Goal: Task Accomplishment & Management: Manage account settings

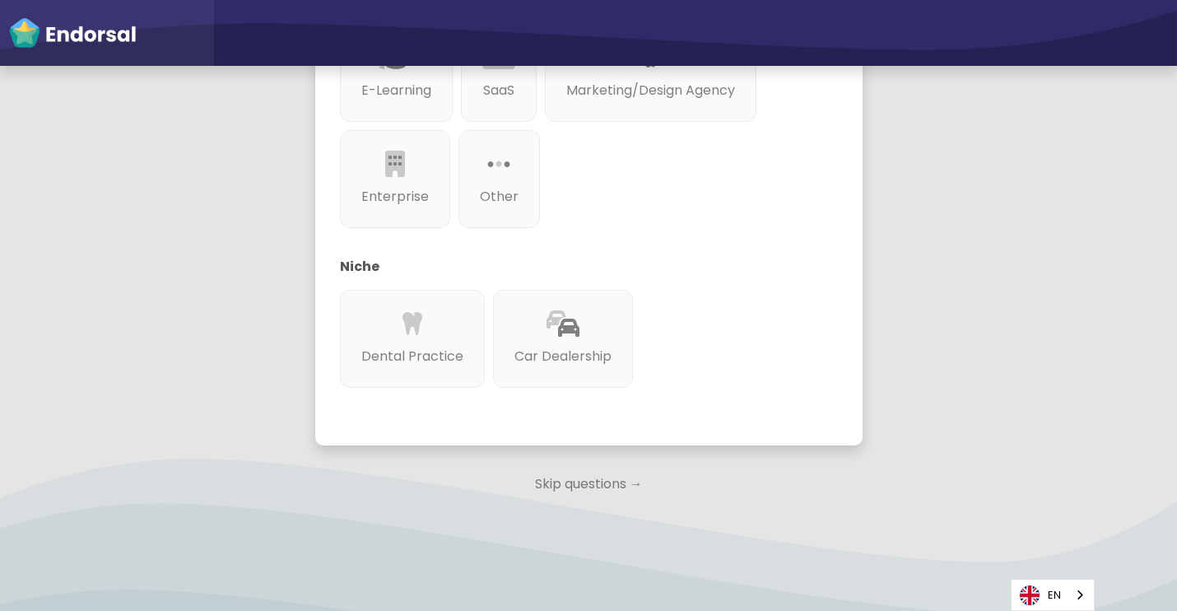
scroll to position [537, 0]
click at [622, 467] on p "Skip questions →" at bounding box center [588, 485] width 547 height 36
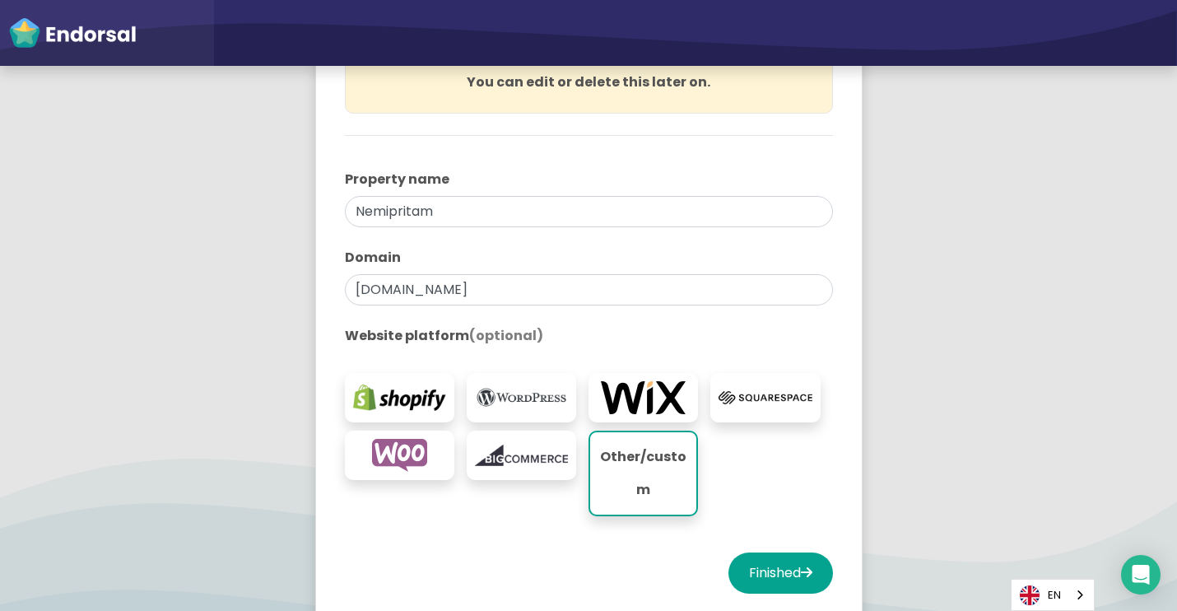
scroll to position [258, 0]
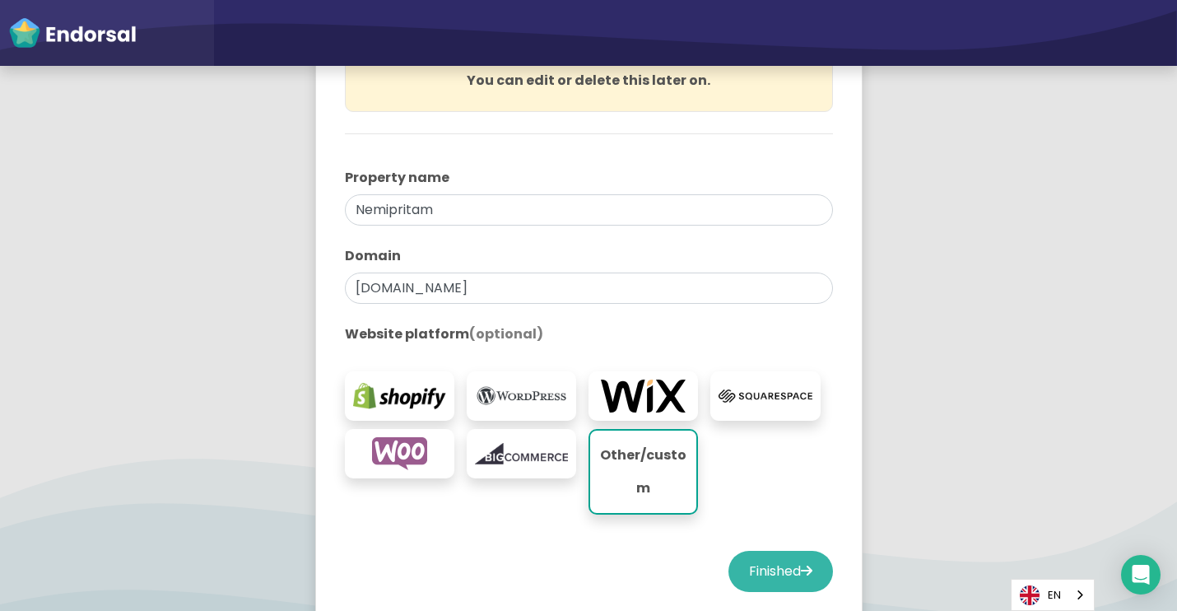
click at [747, 570] on button "Finished" at bounding box center [781, 571] width 105 height 41
select select "14"
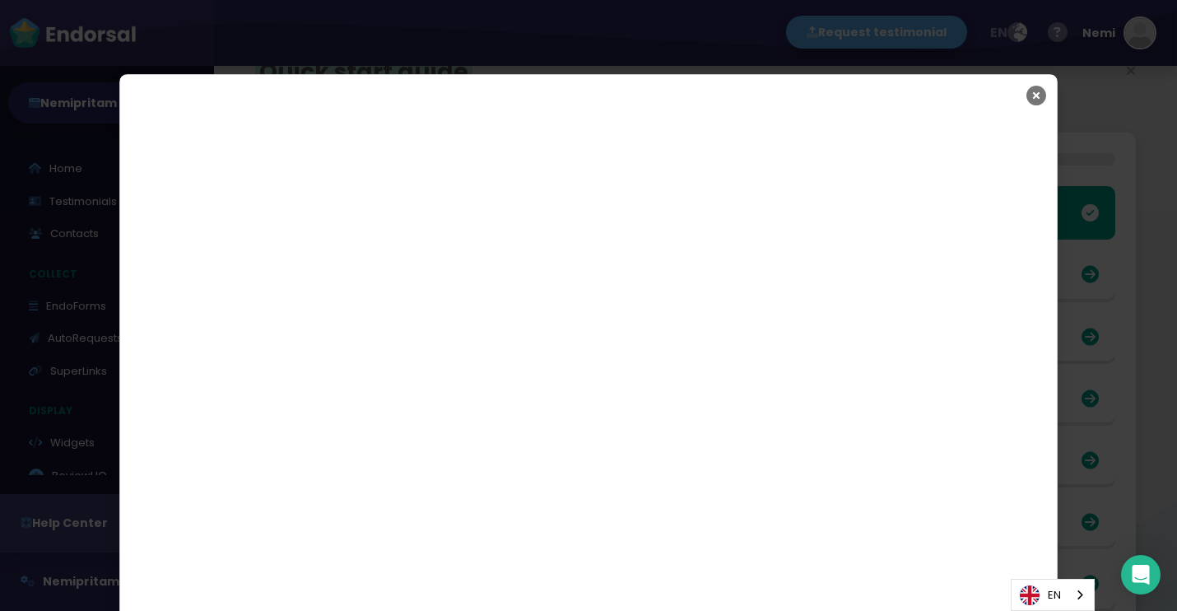
click at [1043, 95] on icon "Close" at bounding box center [1037, 95] width 20 height 41
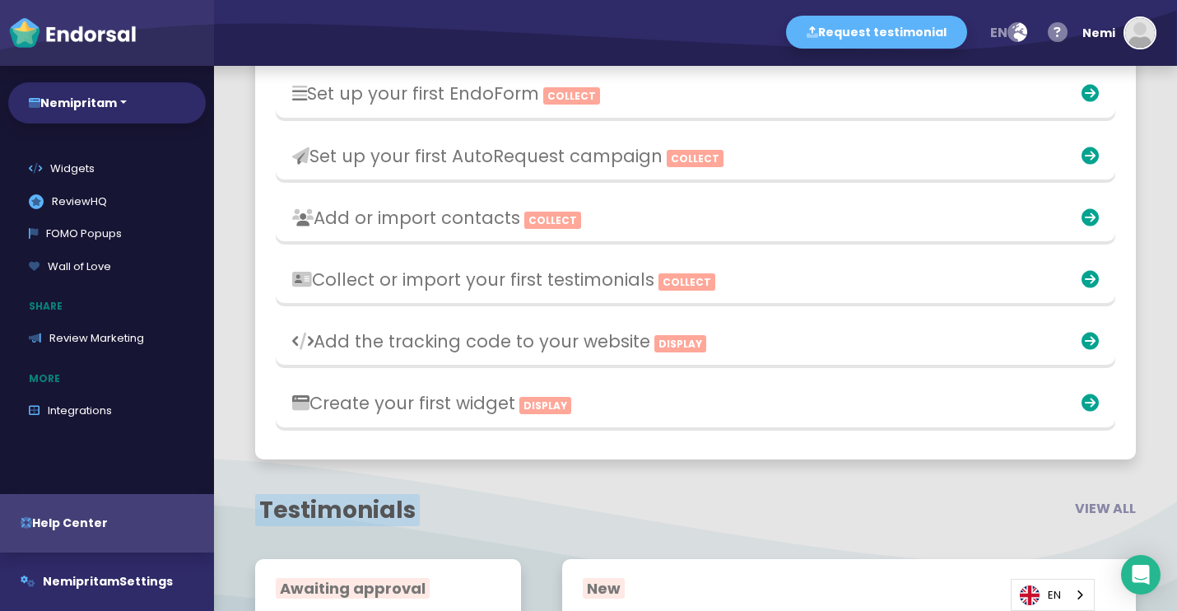
scroll to position [296, 0]
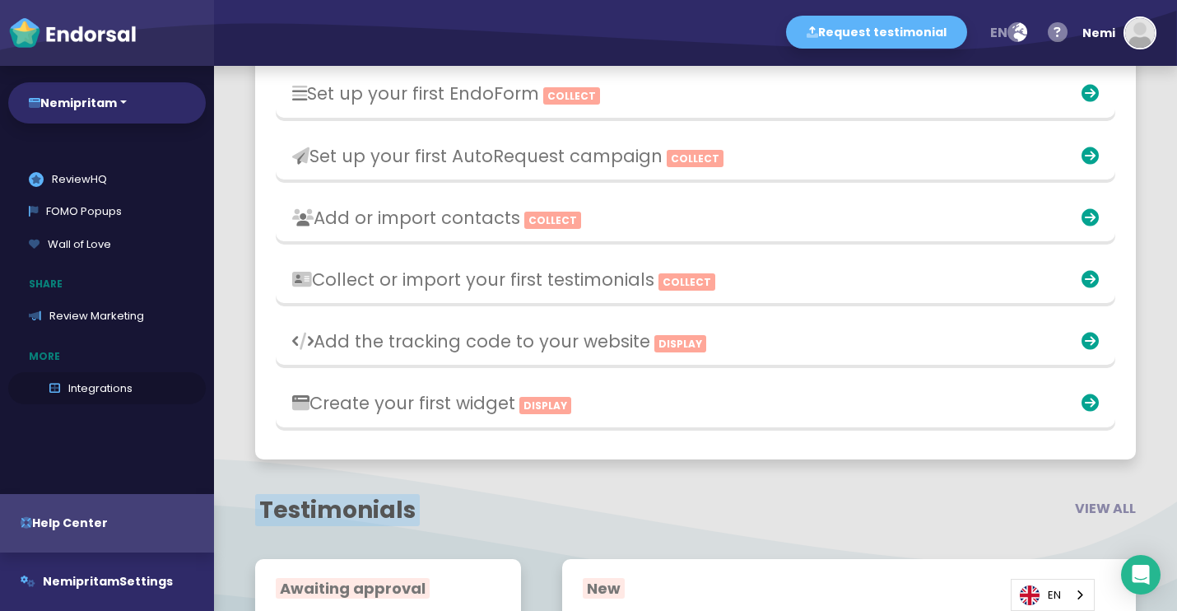
click at [99, 384] on link "Integrations" at bounding box center [107, 388] width 198 height 33
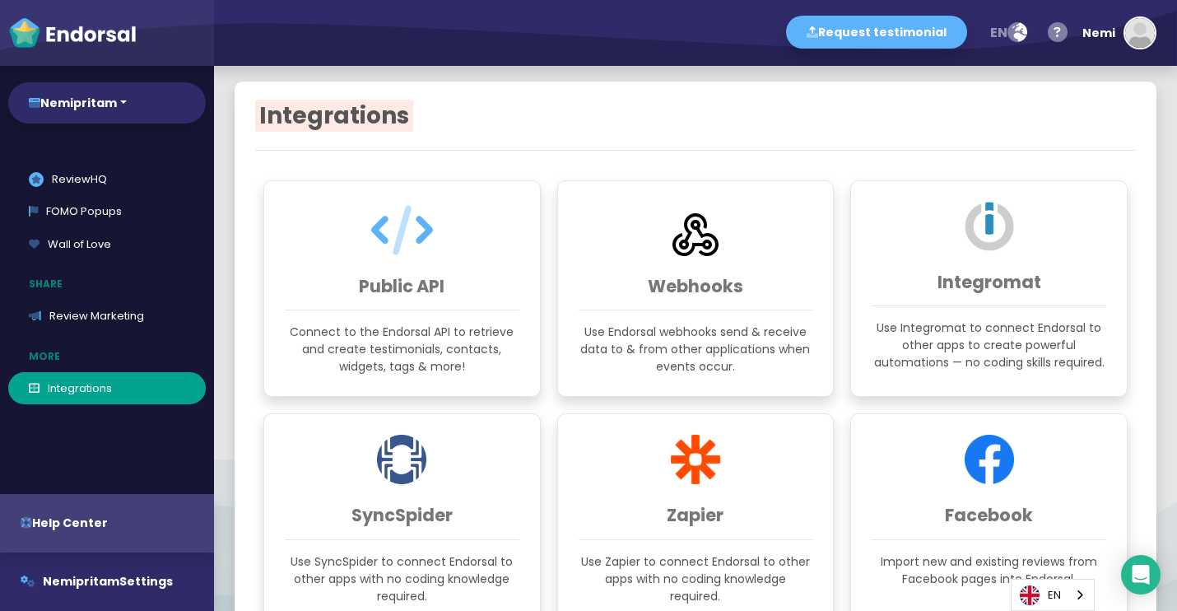
scroll to position [12, 0]
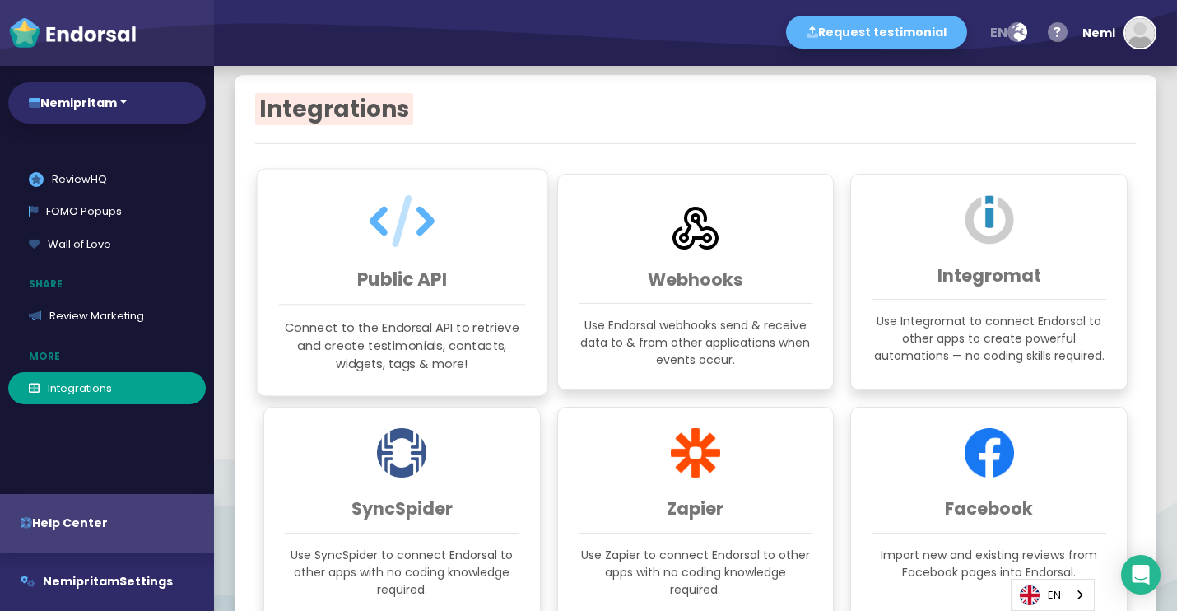
click at [387, 256] on div "Public API Connect to the Endorsal API to retrieve and create testimonials, con…" at bounding box center [402, 282] width 291 height 228
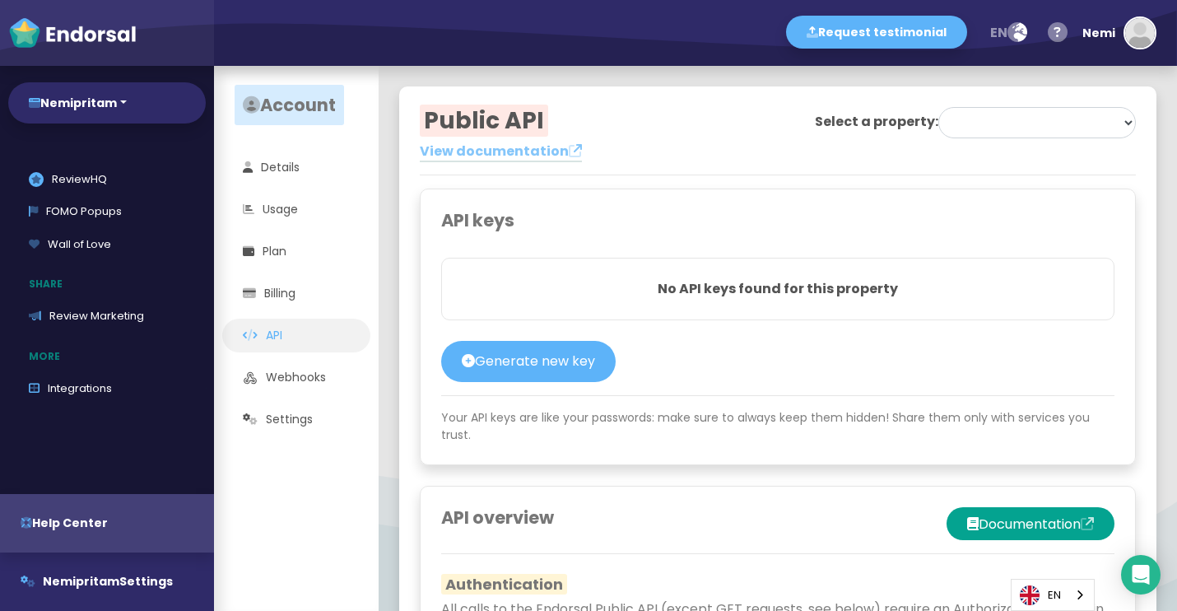
select select "68adae69b2b2cc33f4cfd905"
click at [549, 353] on button "Generate new key" at bounding box center [528, 361] width 175 height 41
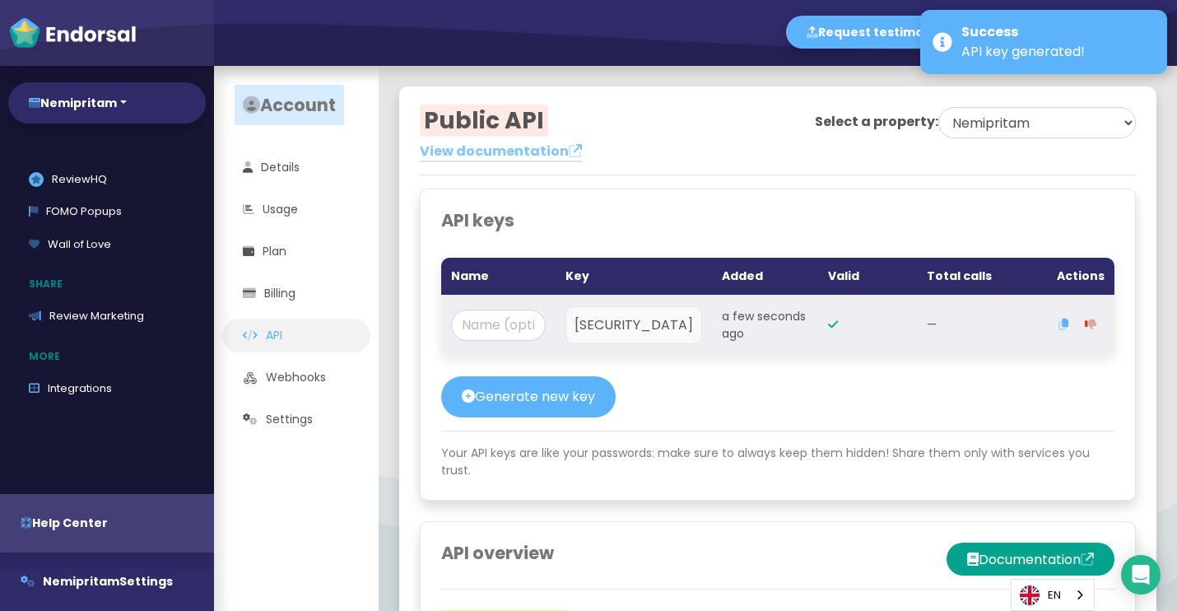
click at [693, 322] on p "[SECURITY_DATA]" at bounding box center [634, 324] width 119 height 19
copy p "[SECURITY_DATA]"
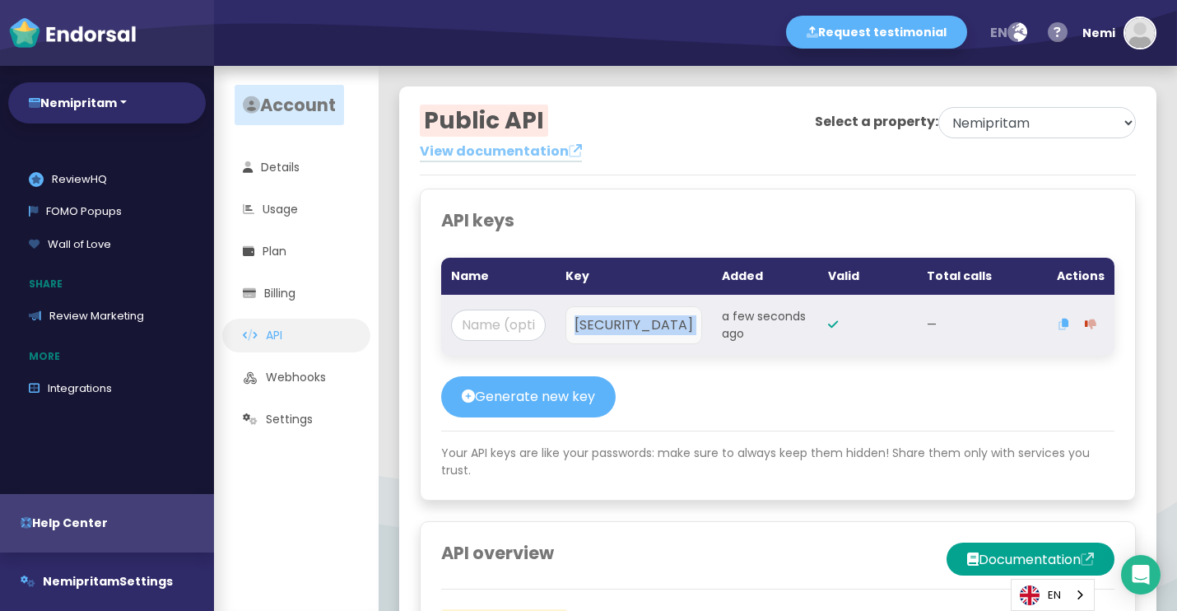
copy p "[SECURITY_DATA]"
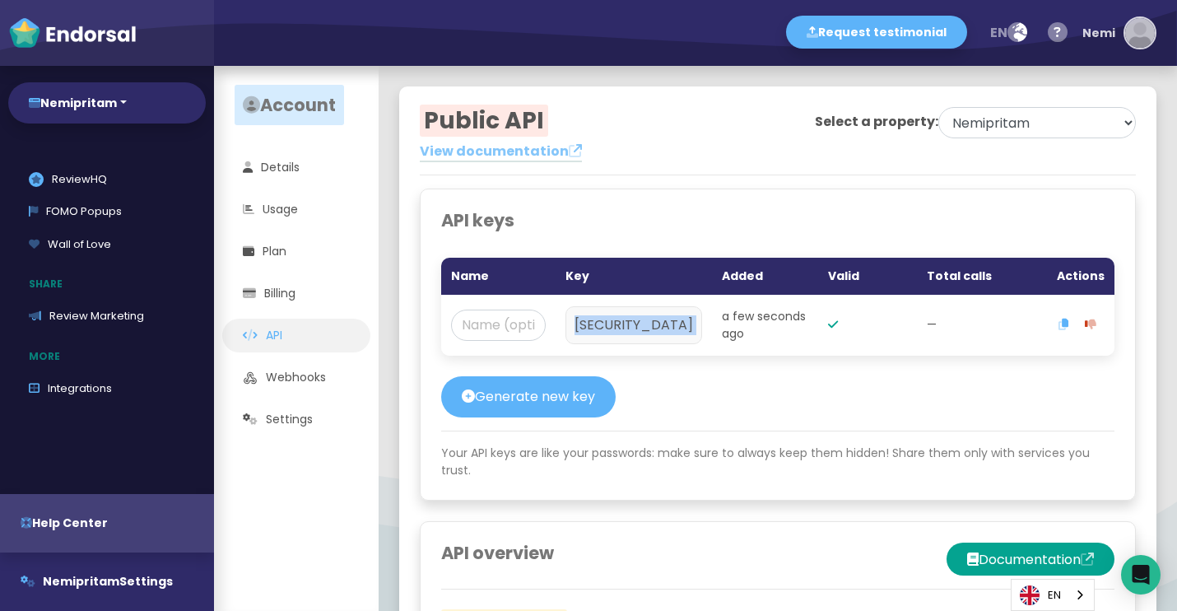
click at [1133, 36] on img "button" at bounding box center [1140, 33] width 30 height 30
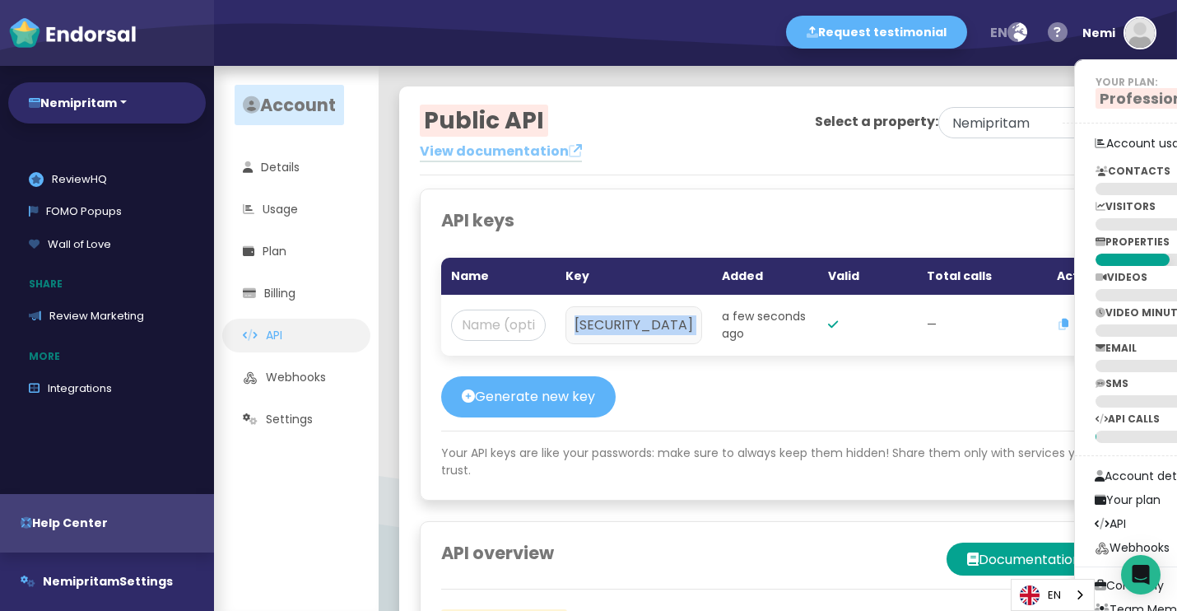
scroll to position [317, 0]
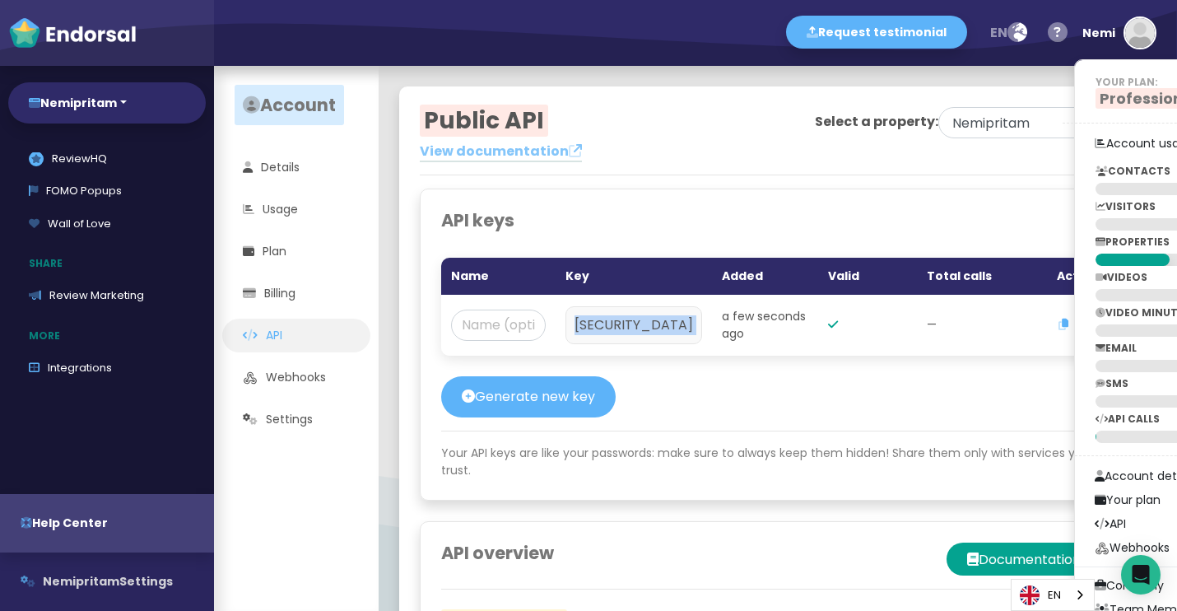
click at [142, 589] on button "Nemipritam Settings" at bounding box center [107, 581] width 214 height 58
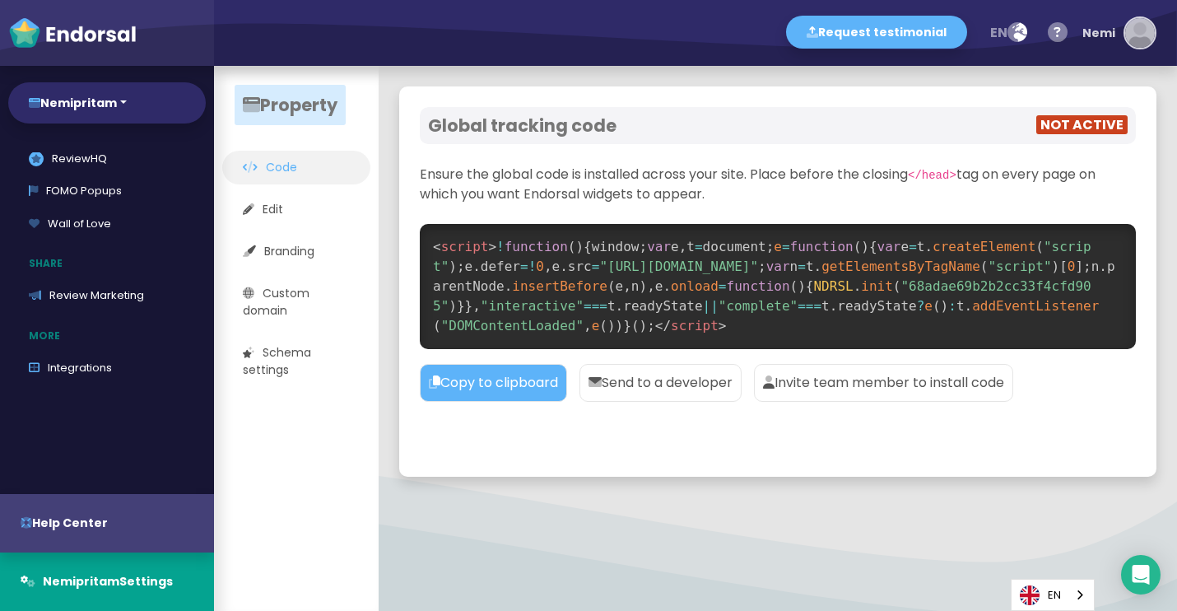
click at [1124, 43] on button "Nemi" at bounding box center [1115, 32] width 82 height 49
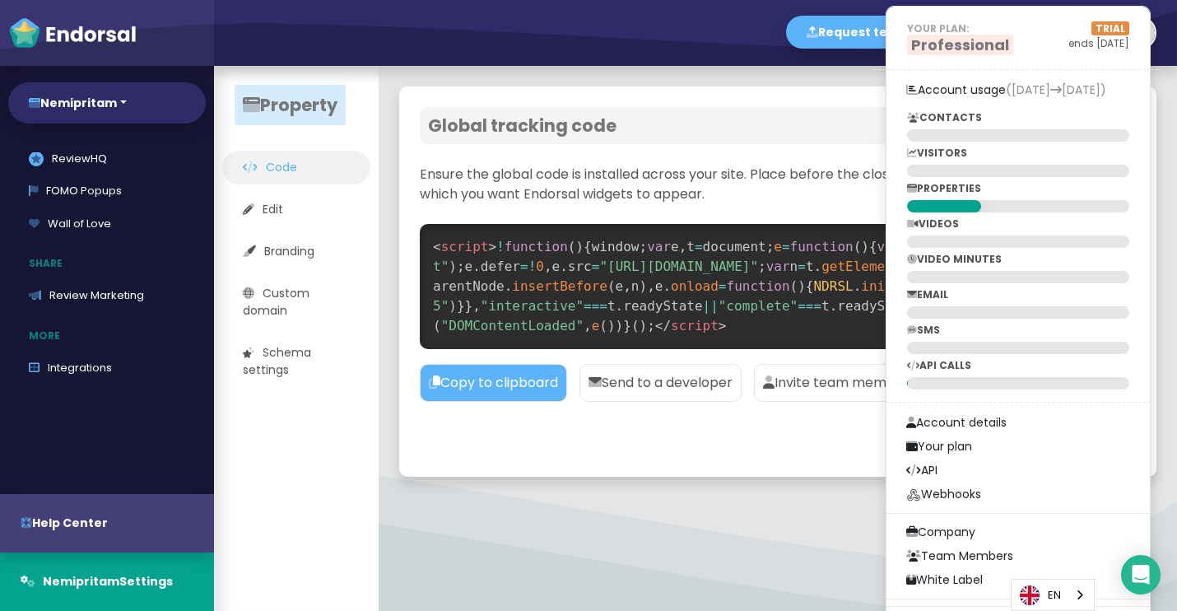
click at [707, 441] on div "Global tracking code NOT ACTIVE Ensure the global code is installed across your…" at bounding box center [777, 281] width 757 height 390
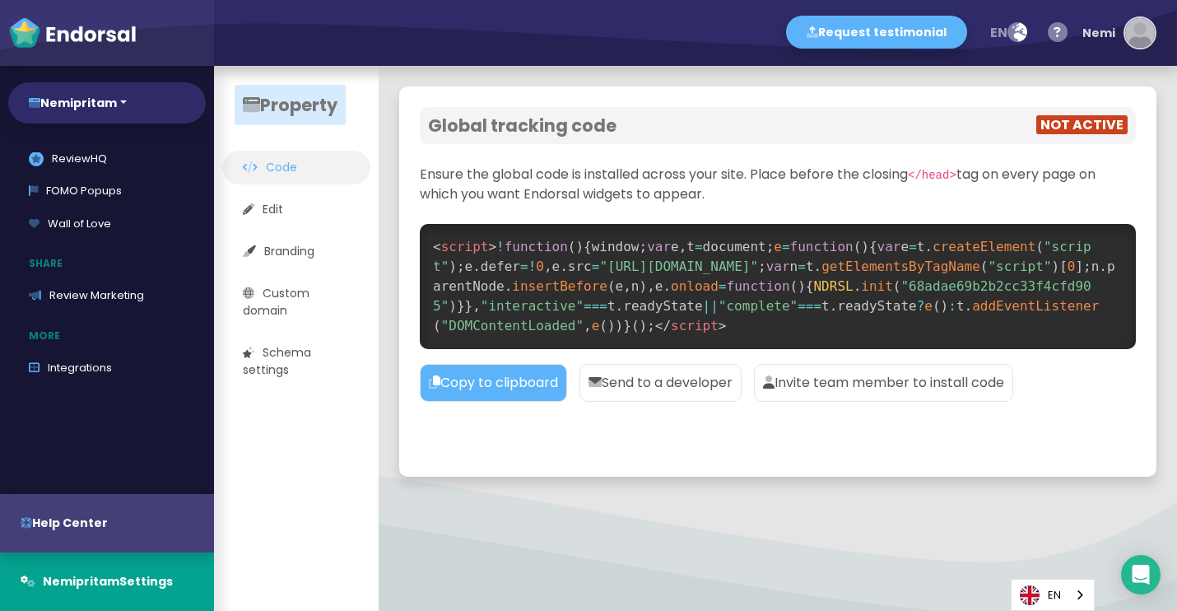
click at [1126, 35] on img "button" at bounding box center [1140, 33] width 30 height 30
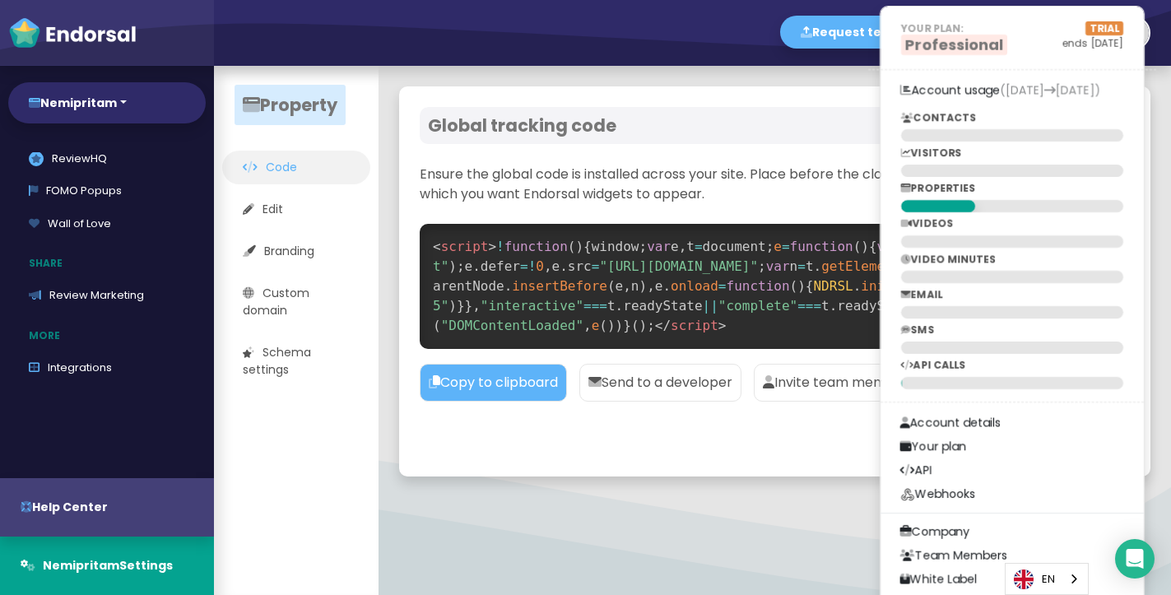
click at [735, 555] on div at bounding box center [775, 548] width 793 height 21
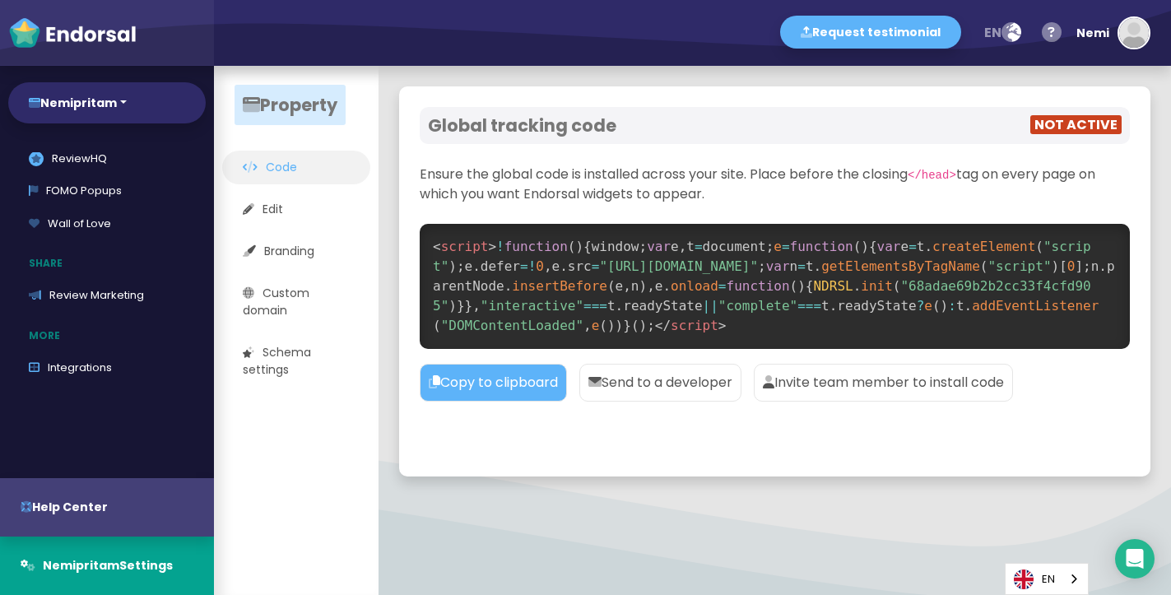
click at [735, 555] on div at bounding box center [775, 548] width 793 height 21
click at [1143, 18] on img "button" at bounding box center [1135, 33] width 30 height 30
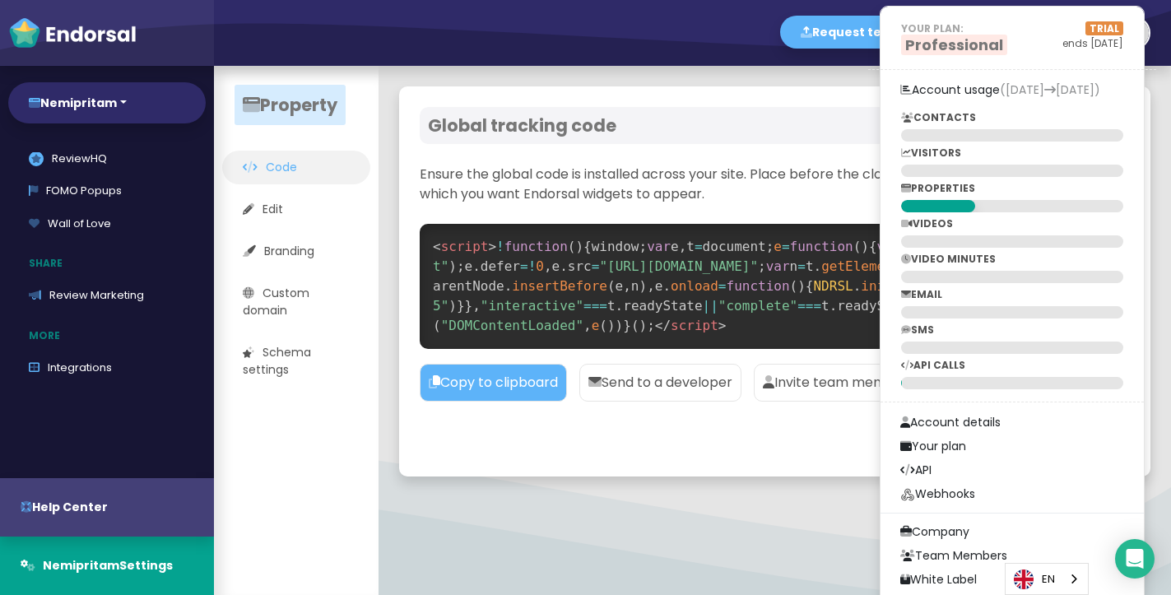
scroll to position [255, 0]
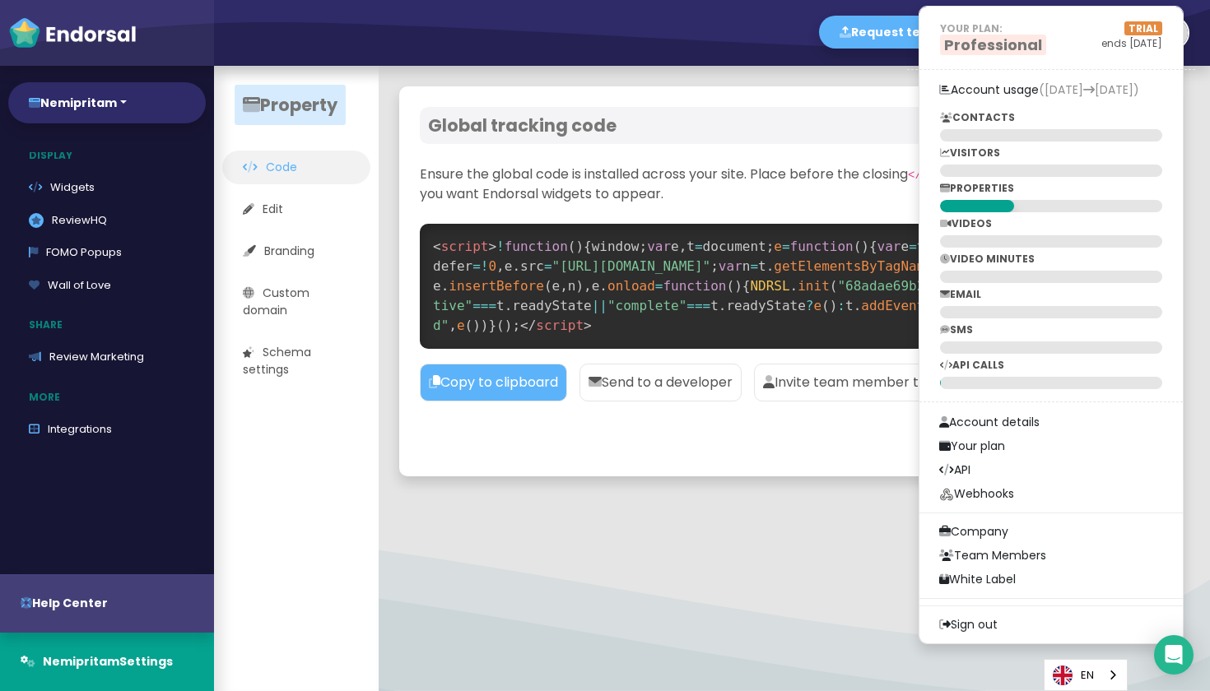
click at [1012, 610] on div "YOUR PLAN: Professional TRIAL ends [DATE] Account usage ([DATE] [DATE]) CONTACT…" at bounding box center [1051, 325] width 265 height 639
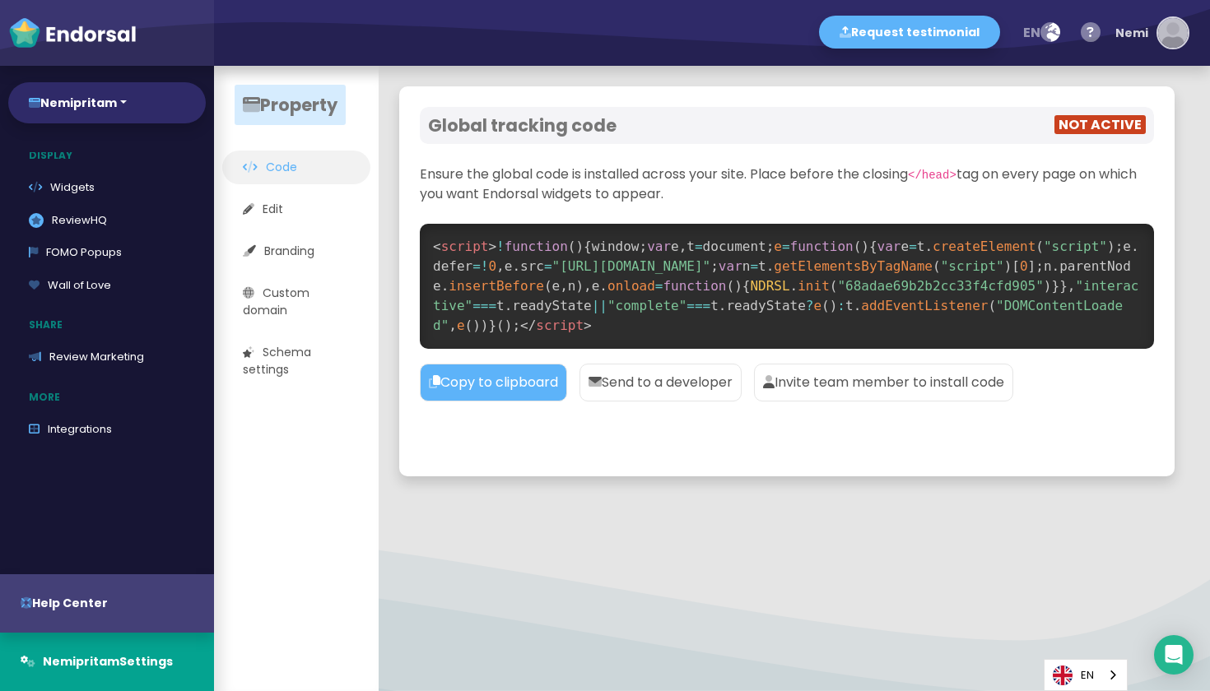
click at [1171, 48] on div "button" at bounding box center [1173, 32] width 33 height 33
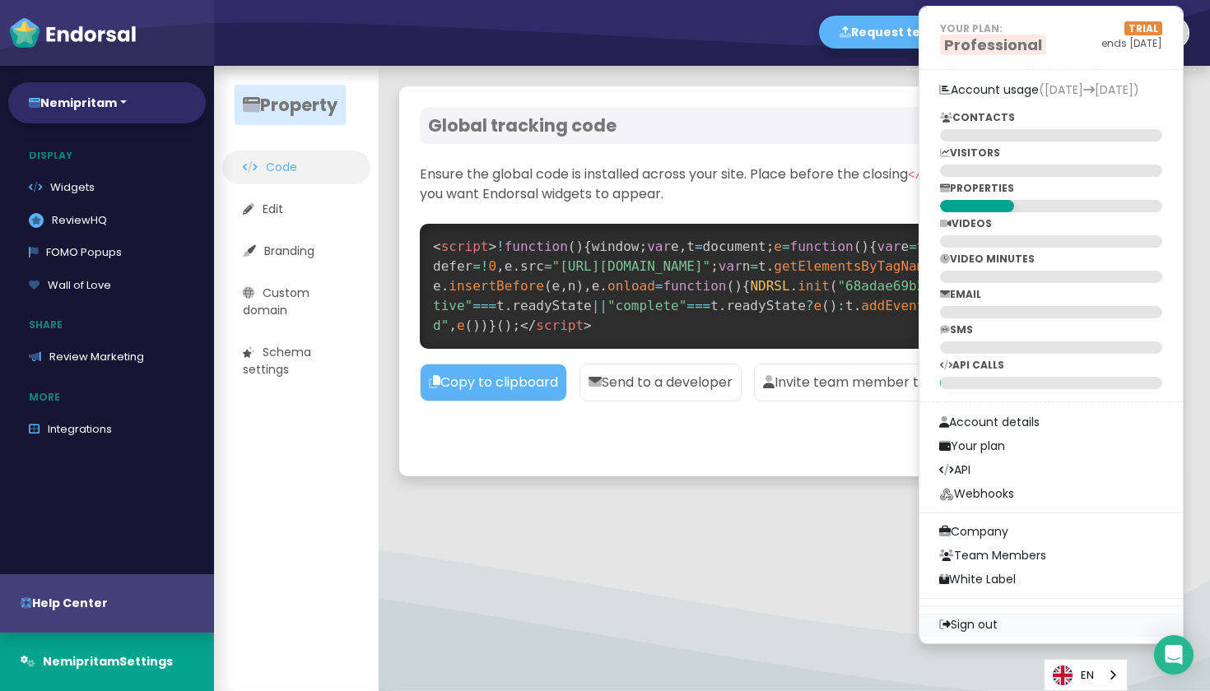
click at [975, 610] on link "Sign out" at bounding box center [1051, 625] width 263 height 24
